Goal: Navigation & Orientation: Find specific page/section

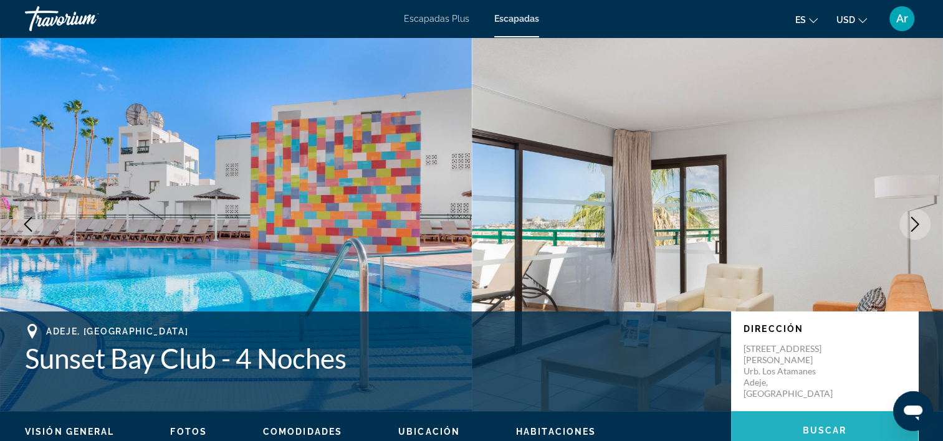
click at [825, 426] on span "Buscar" at bounding box center [824, 431] width 44 height 10
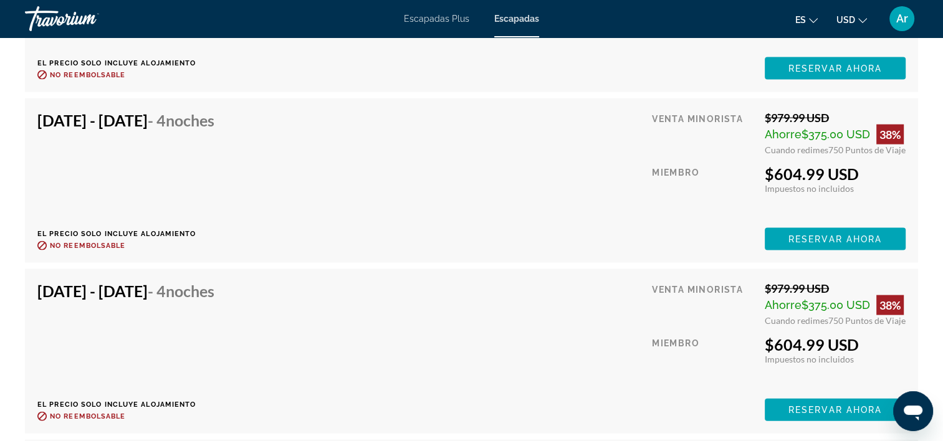
scroll to position [2655, 0]
click at [442, 18] on span "Escapadas Plus" at bounding box center [436, 19] width 65 height 10
